Goal: Use online tool/utility: Utilize a website feature to perform a specific function

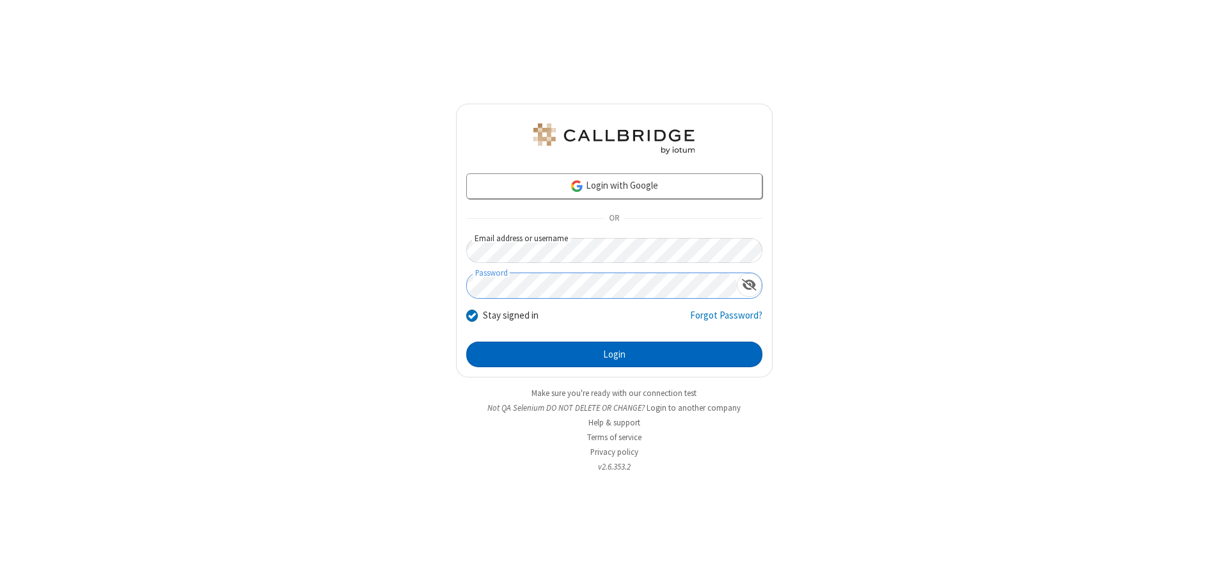
click at [614, 354] on button "Login" at bounding box center [614, 354] width 296 height 26
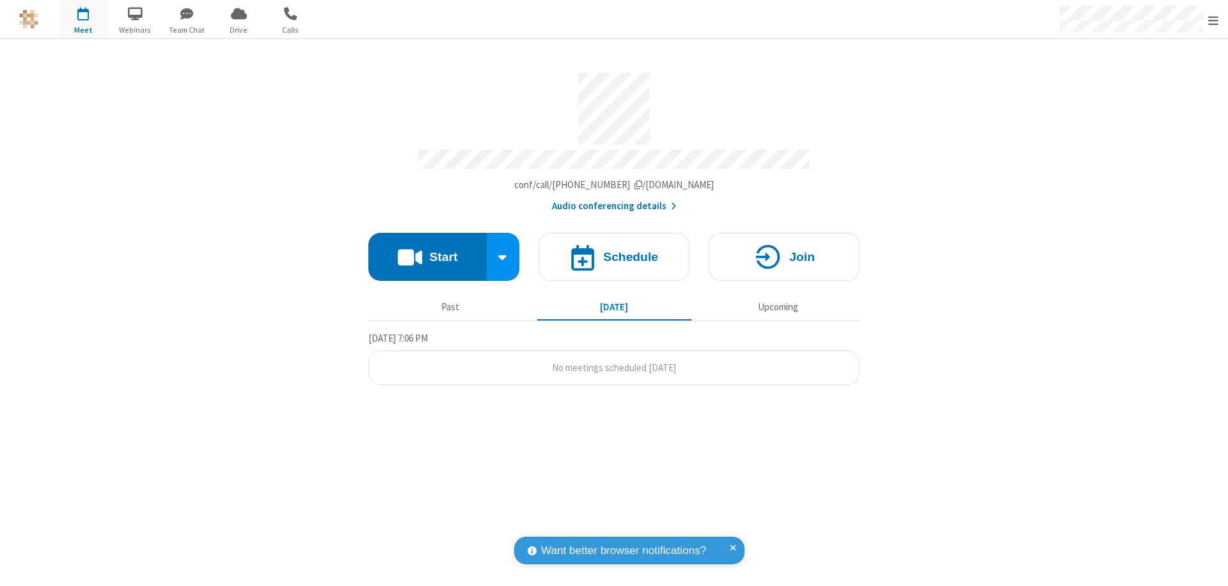
click at [427, 251] on button "Start" at bounding box center [427, 257] width 118 height 48
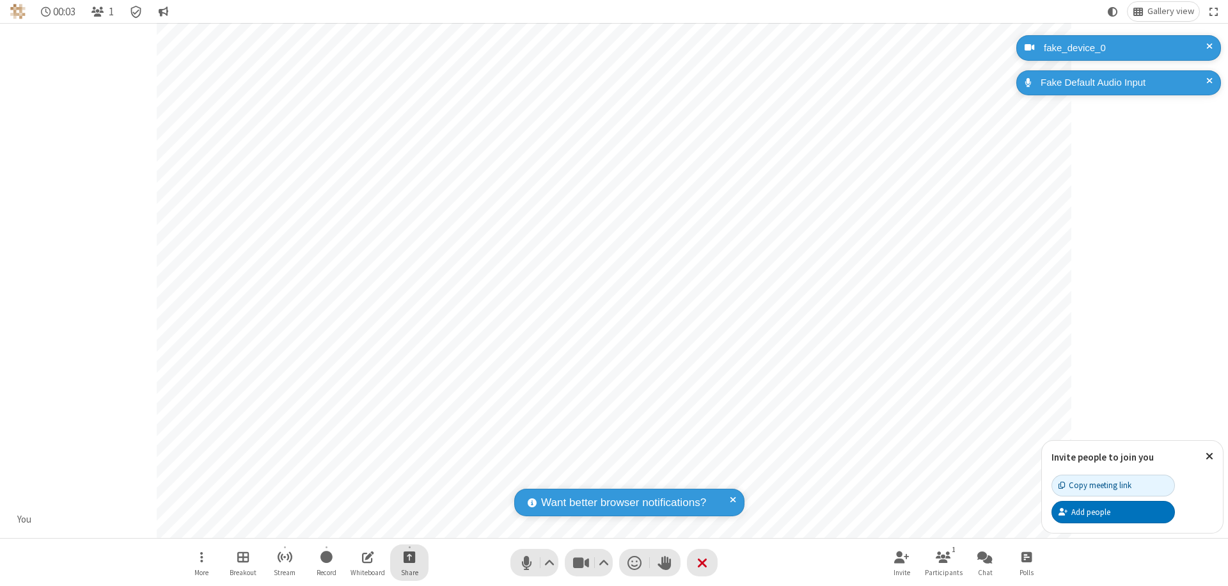
click at [409, 556] on span "Start sharing" at bounding box center [410, 557] width 12 height 16
click at [357, 526] on span "Share my screen" at bounding box center [357, 526] width 15 height 11
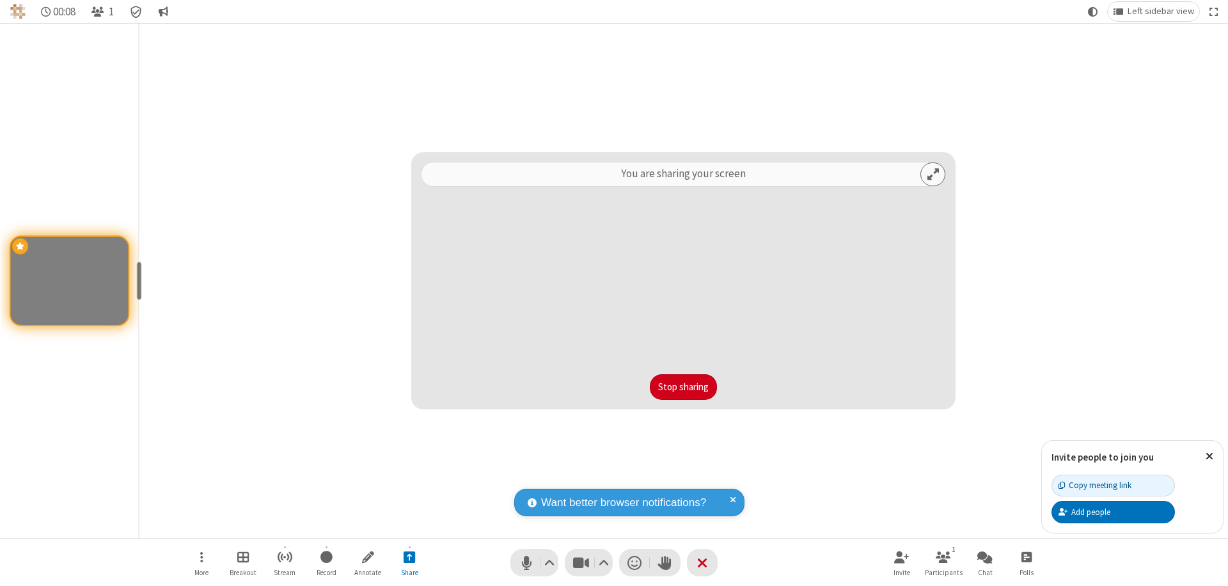
click at [683, 387] on button "Stop sharing" at bounding box center [683, 387] width 67 height 26
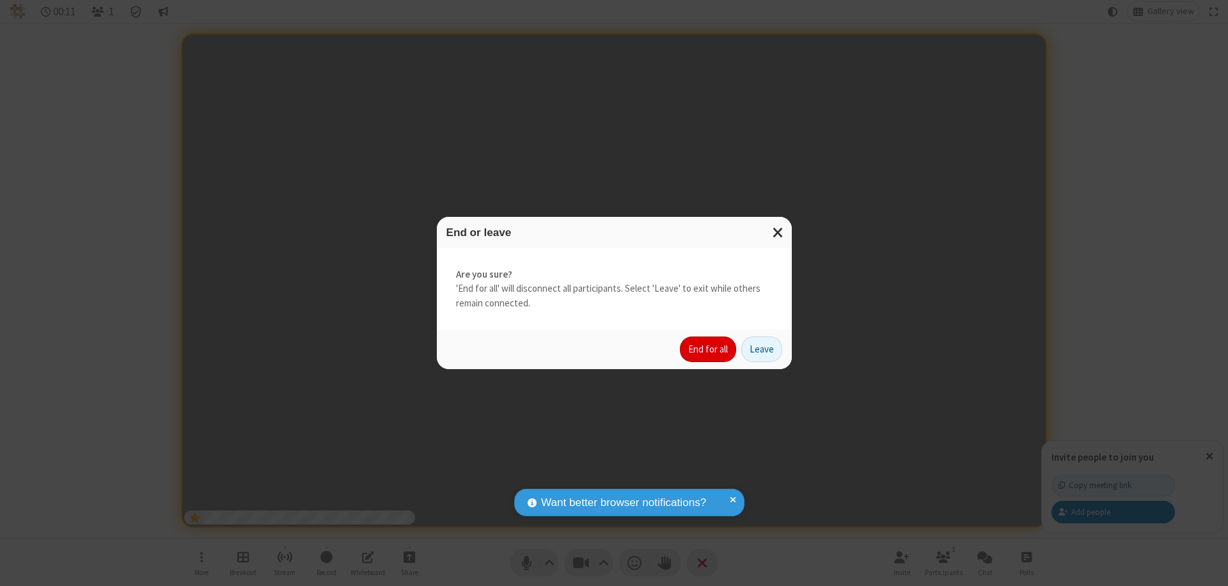
click at [709, 349] on button "End for all" at bounding box center [708, 349] width 56 height 26
